Goal: Information Seeking & Learning: Understand process/instructions

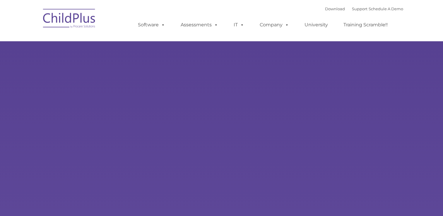
select select "MEDIUM"
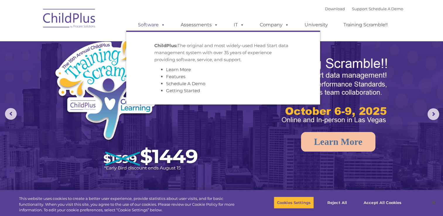
click at [155, 23] on link "Software" at bounding box center [151, 25] width 39 height 12
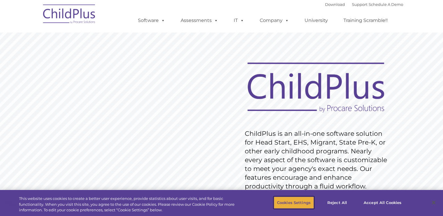
click at [303, 205] on button "Cookies Settings" at bounding box center [294, 203] width 40 height 12
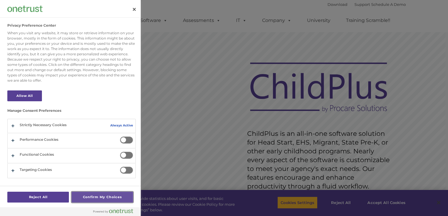
click at [101, 200] on button "Confirm My Choices" at bounding box center [103, 197] width 62 height 11
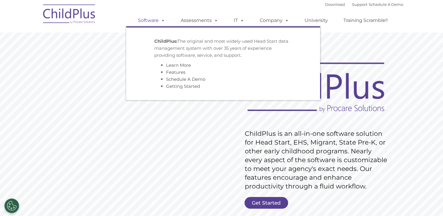
click at [157, 21] on link "Software" at bounding box center [151, 21] width 39 height 12
click at [163, 22] on span at bounding box center [162, 21] width 6 height 6
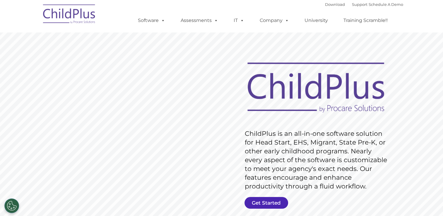
click at [256, 205] on link "Get Started" at bounding box center [267, 203] width 44 height 12
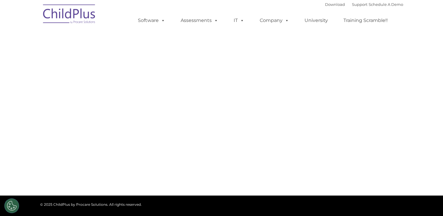
select select "MEDIUM"
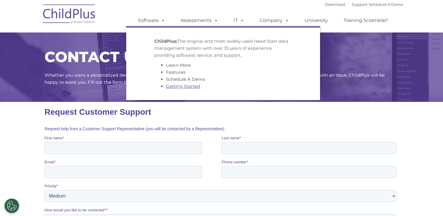
click at [177, 86] on link "Getting Started" at bounding box center [183, 87] width 34 height 6
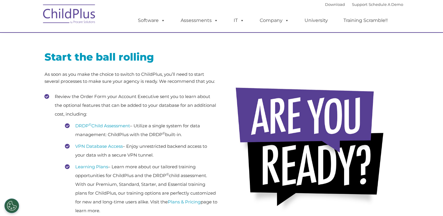
scroll to position [62, 0]
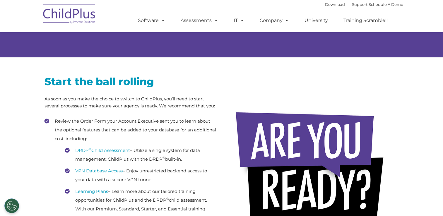
click at [325, 7] on div "Download Support | Schedule A Demo " at bounding box center [364, 4] width 78 height 9
click at [330, 4] on link "Download" at bounding box center [335, 4] width 20 height 5
